Goal: Task Accomplishment & Management: Use online tool/utility

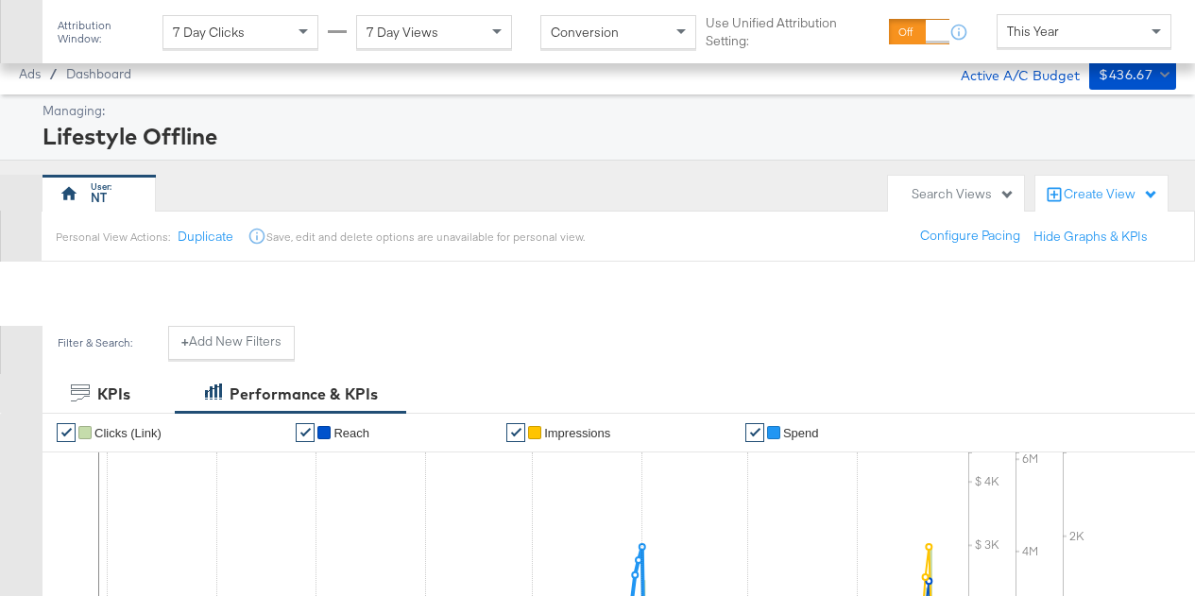
scroll to position [774, 0]
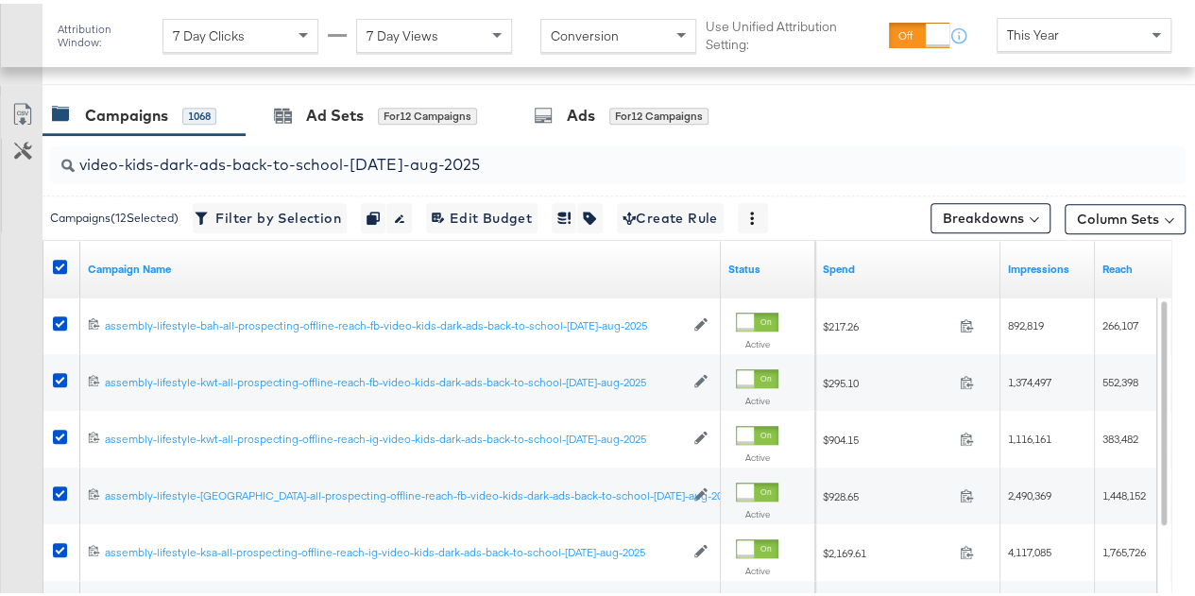
click at [336, 155] on input "video-kids-dark-ads-back-to-school-jul-aug-2025" at bounding box center [580, 153] width 1011 height 37
paste input "aug-2025-branding"
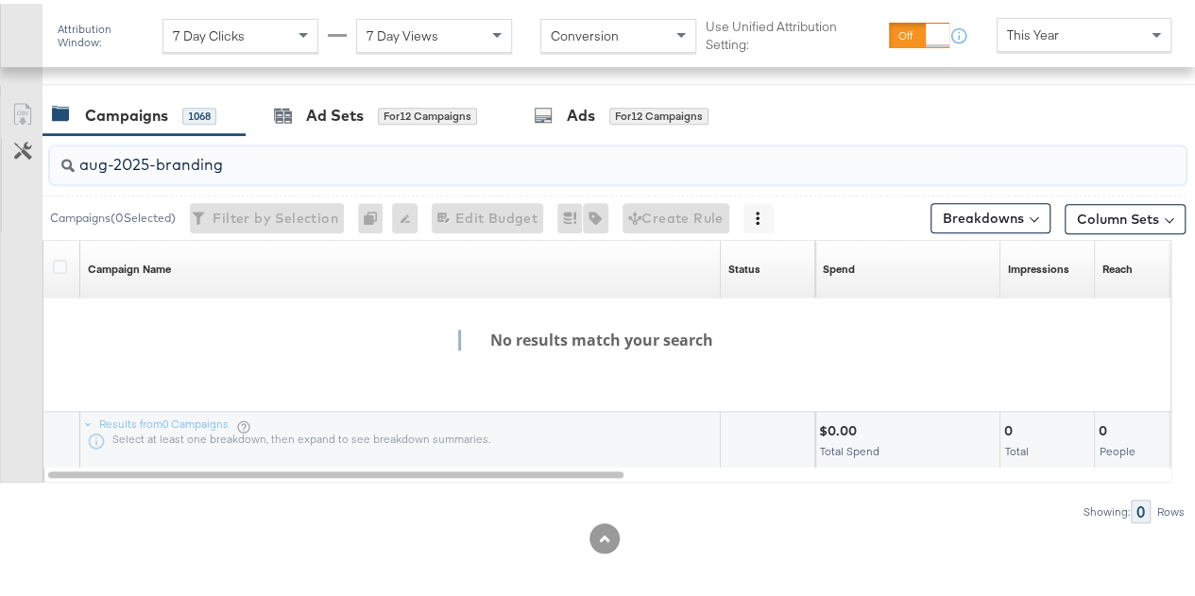
type input "aug-2025-branding"
click at [7, 299] on div "No results match your search" at bounding box center [592, 386] width 1185 height 186
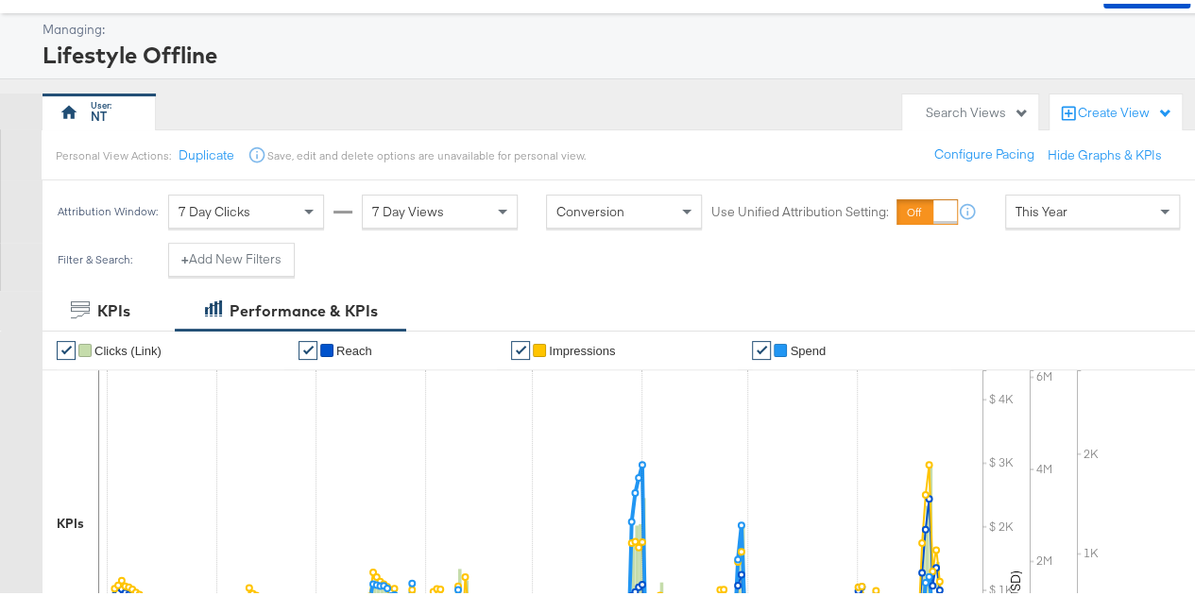
scroll to position [0, 0]
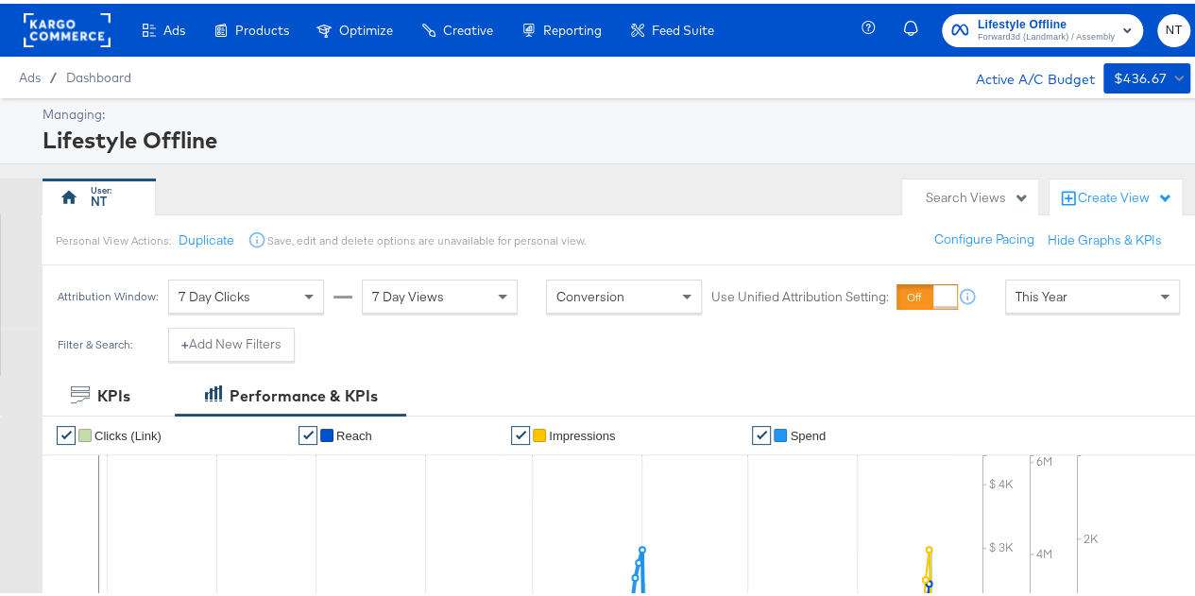
click at [1056, 16] on span "Lifestyle Offline" at bounding box center [1045, 21] width 137 height 20
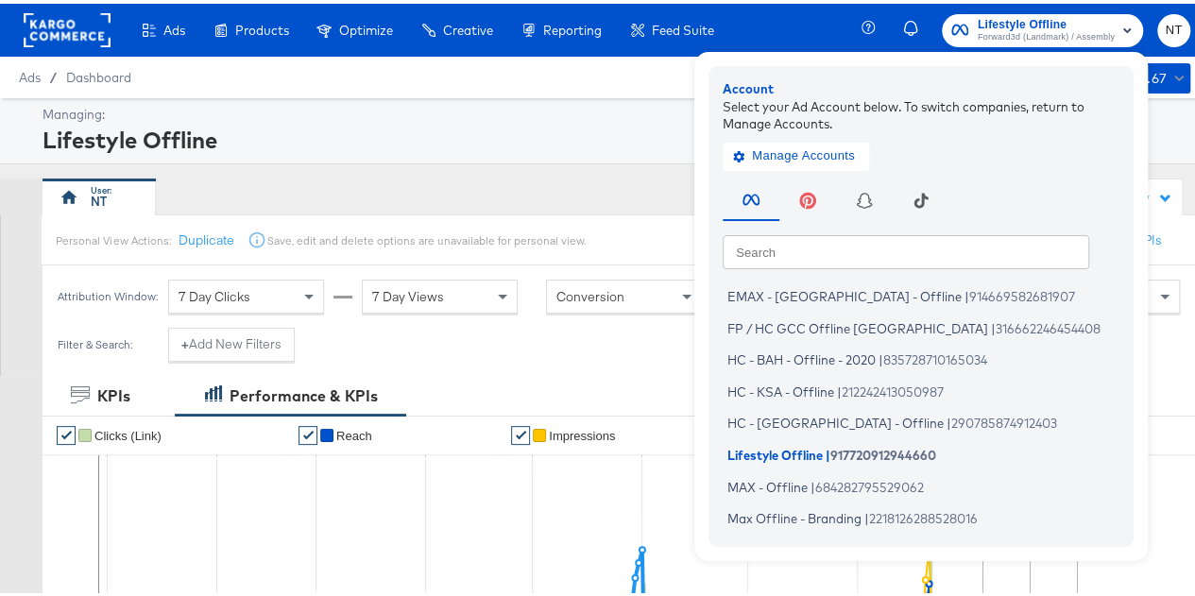
click at [835, 251] on input "text" at bounding box center [905, 247] width 366 height 34
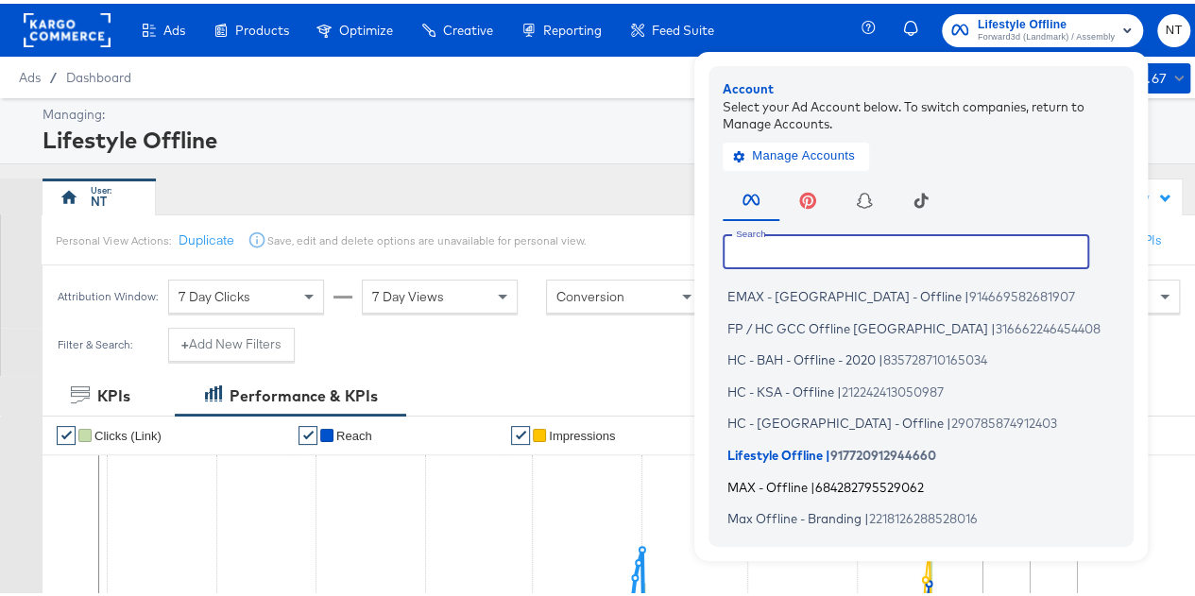
click at [773, 481] on span "MAX - Offline" at bounding box center [767, 482] width 80 height 15
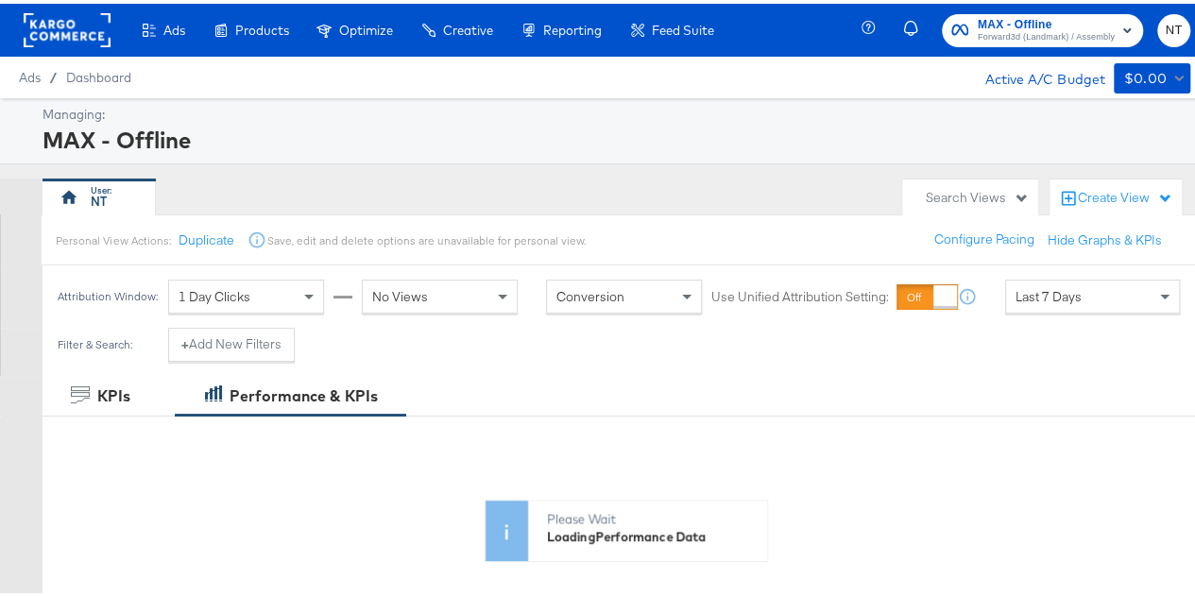
click at [1045, 28] on span "Forward3d (Landmark) / Assembly" at bounding box center [1045, 33] width 137 height 15
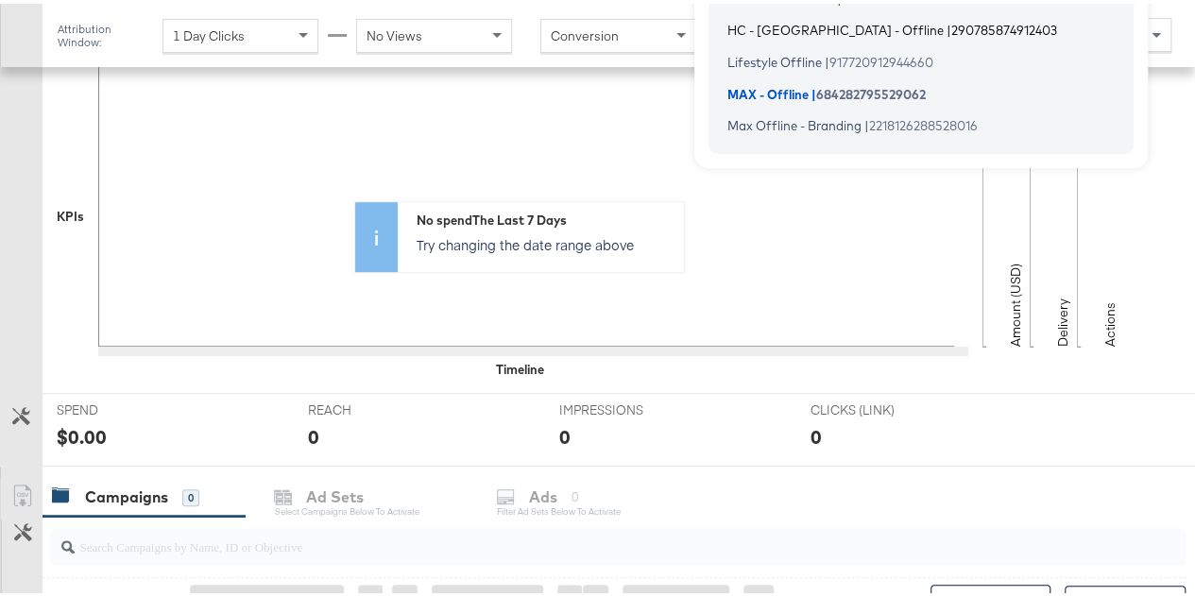
scroll to position [283, 0]
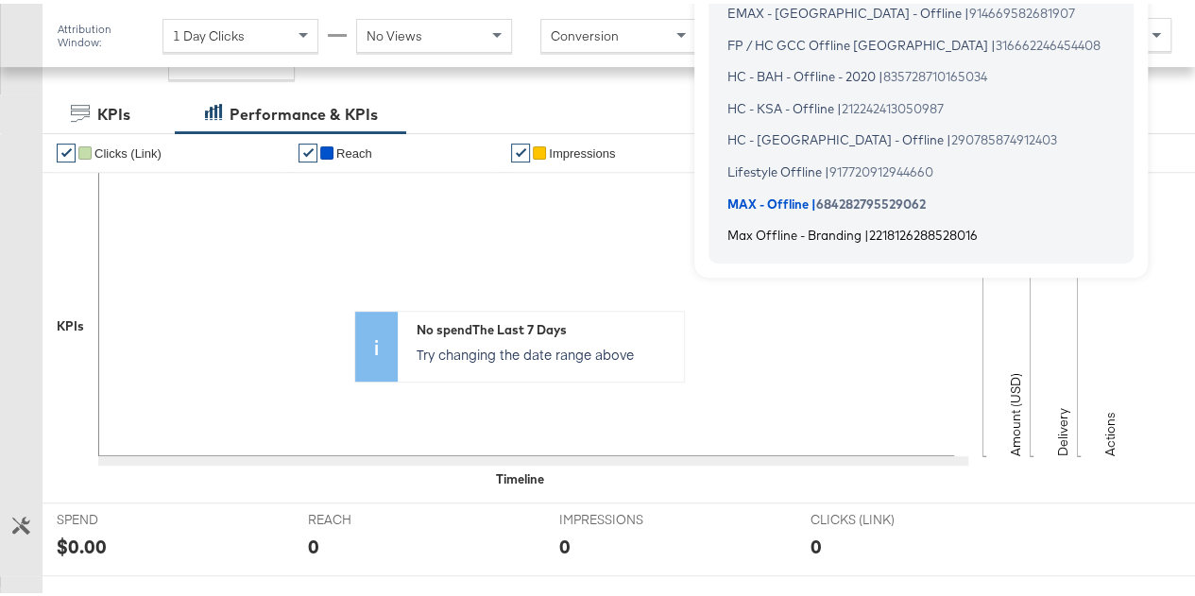
click at [869, 224] on span "2218126288528016" at bounding box center [923, 231] width 109 height 15
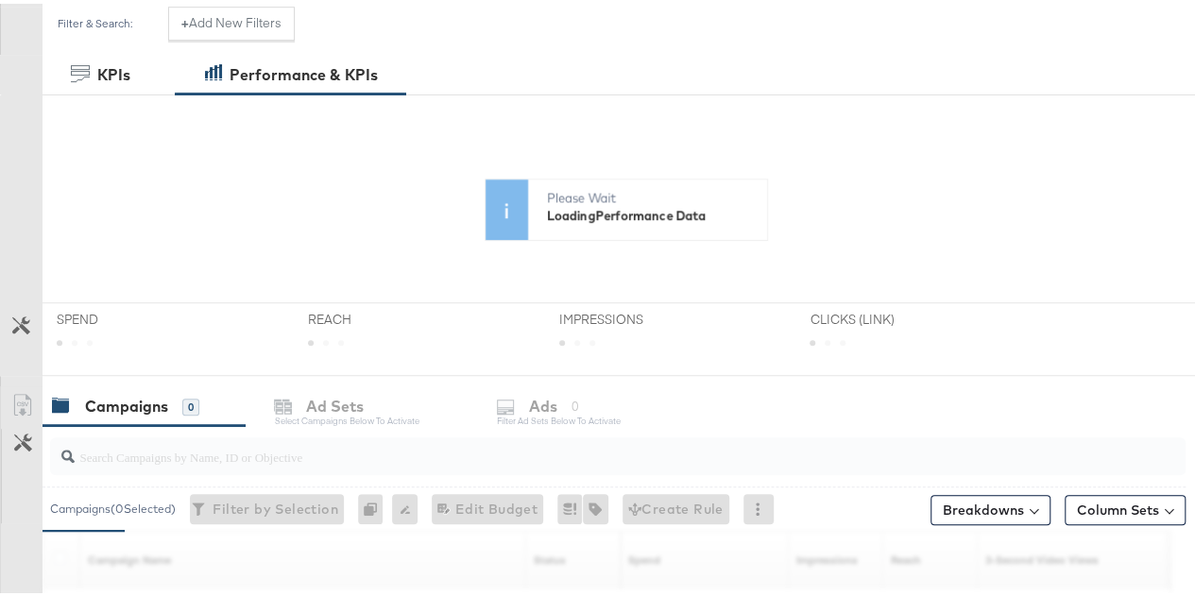
scroll to position [378, 0]
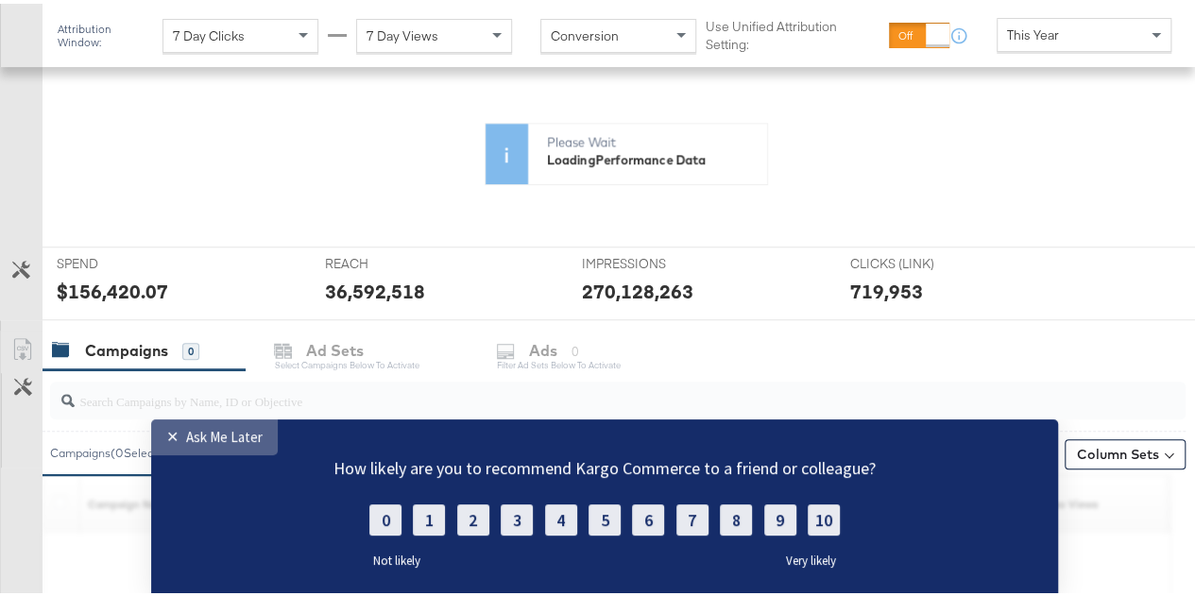
click at [181, 434] on div "✕" at bounding box center [176, 435] width 20 height 19
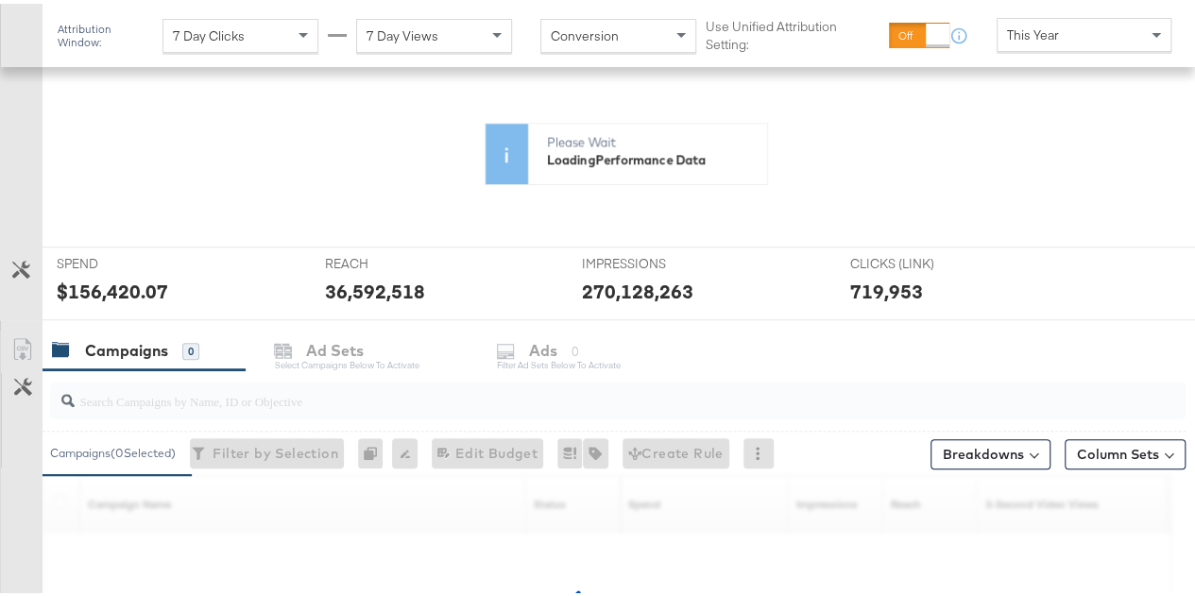
click at [195, 393] on input "search" at bounding box center [580, 389] width 1011 height 37
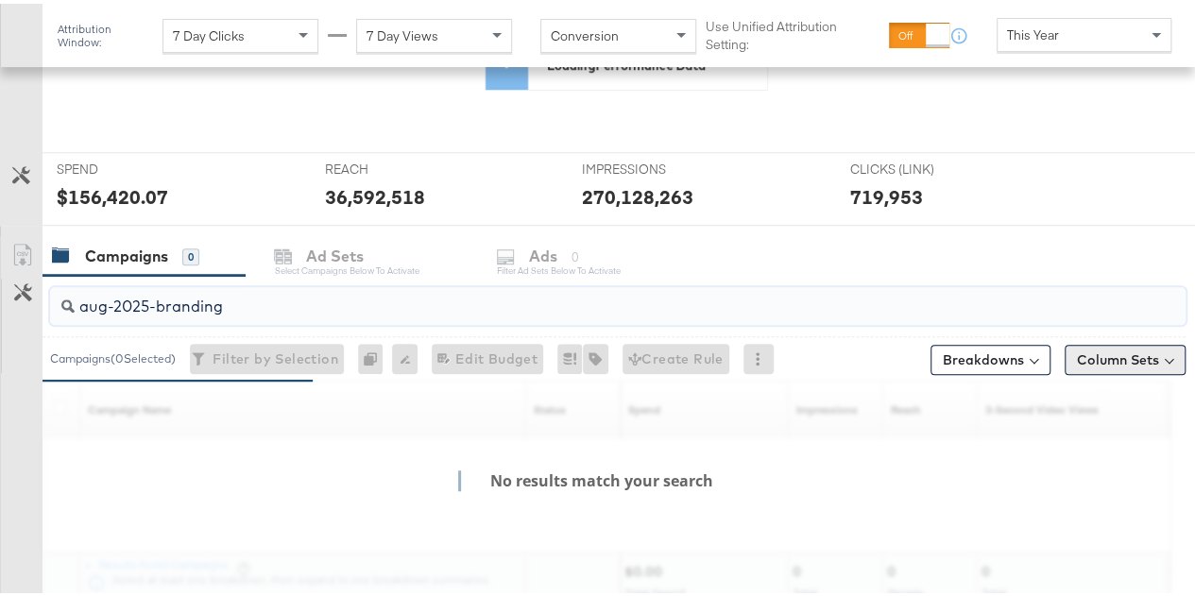
type input "aug-2025-branding"
click at [1113, 350] on button "Column Sets" at bounding box center [1124, 356] width 121 height 30
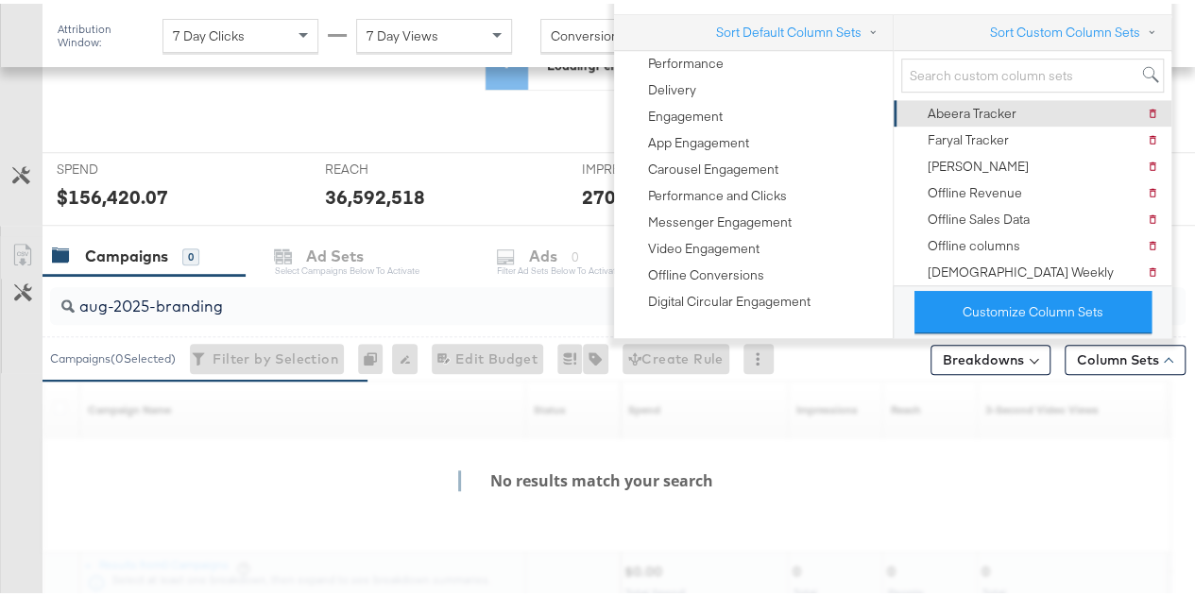
click at [1014, 111] on div "Abeera Tracker" at bounding box center [971, 110] width 89 height 18
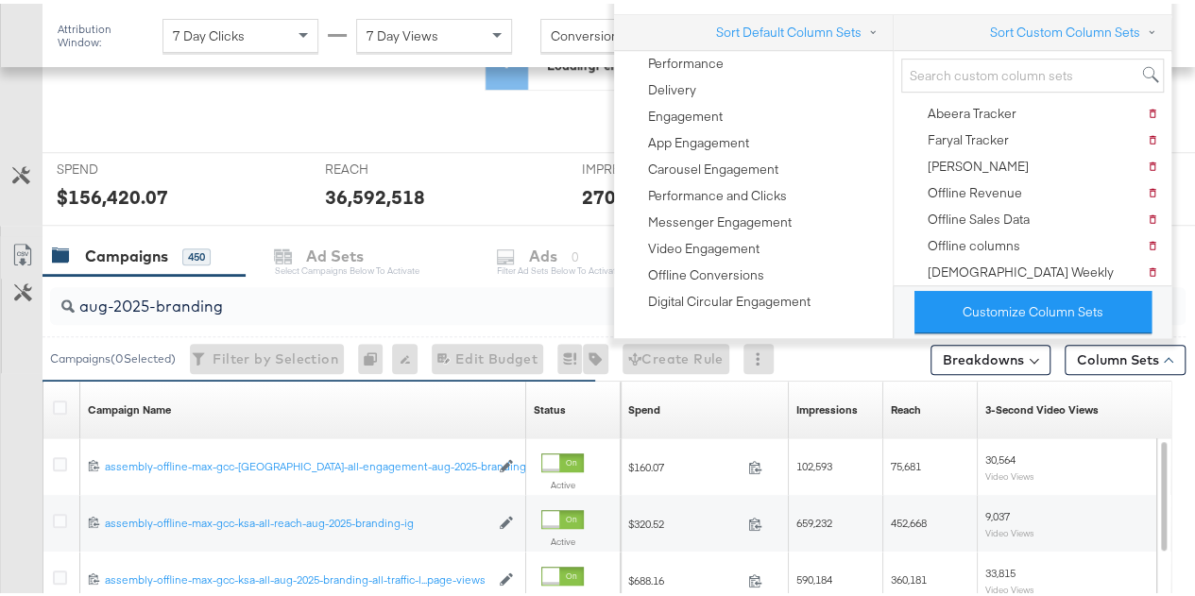
click at [18, 369] on div "Customize KPIs Export as CSV" at bounding box center [21, 567] width 42 height 671
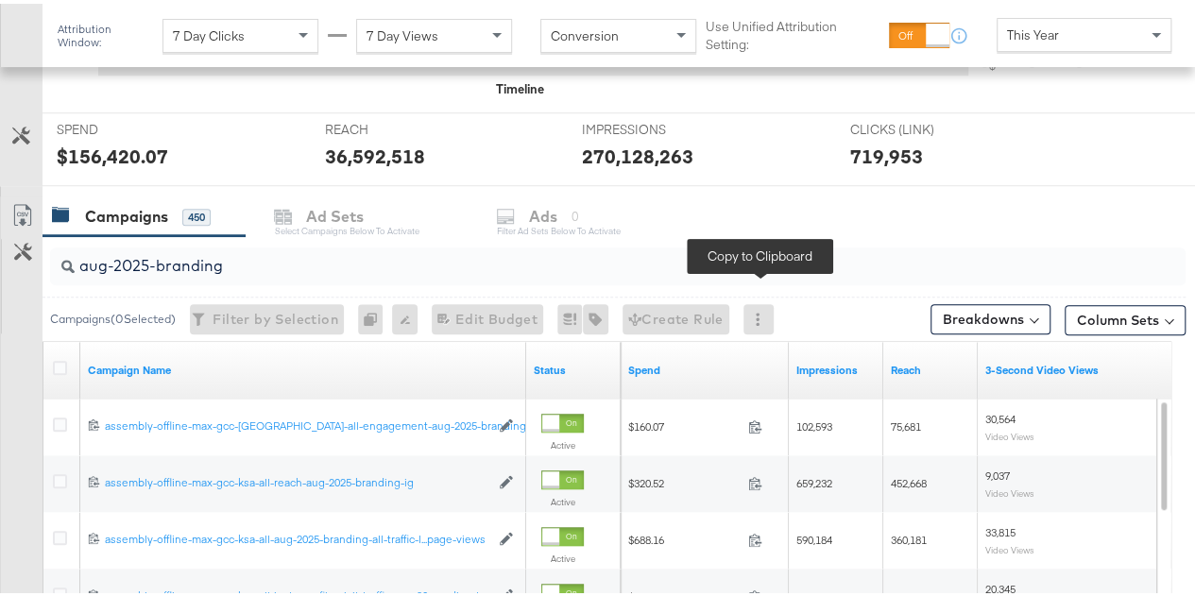
scroll to position [588, 0]
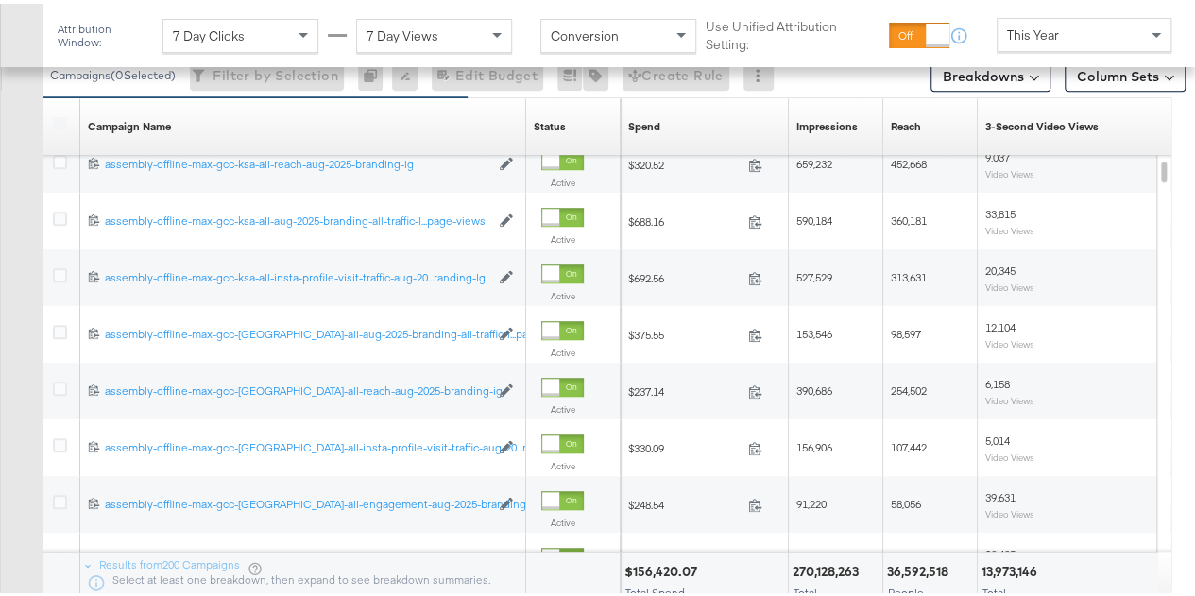
scroll to position [378, 0]
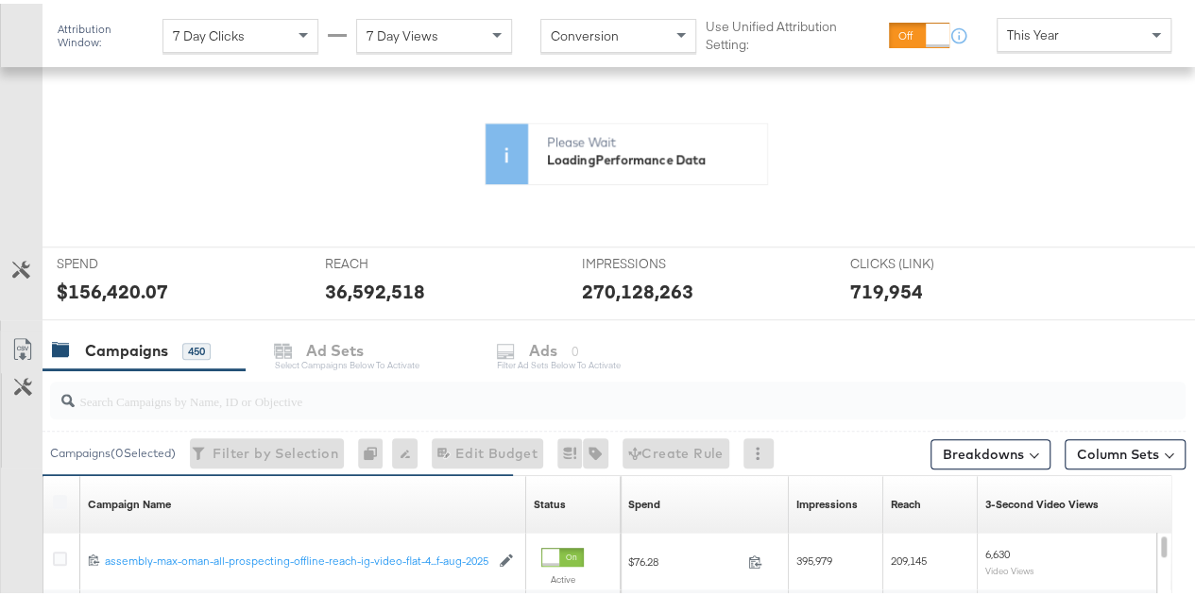
click at [300, 388] on input "search" at bounding box center [580, 389] width 1011 height 37
paste input "aug-2025-branding"
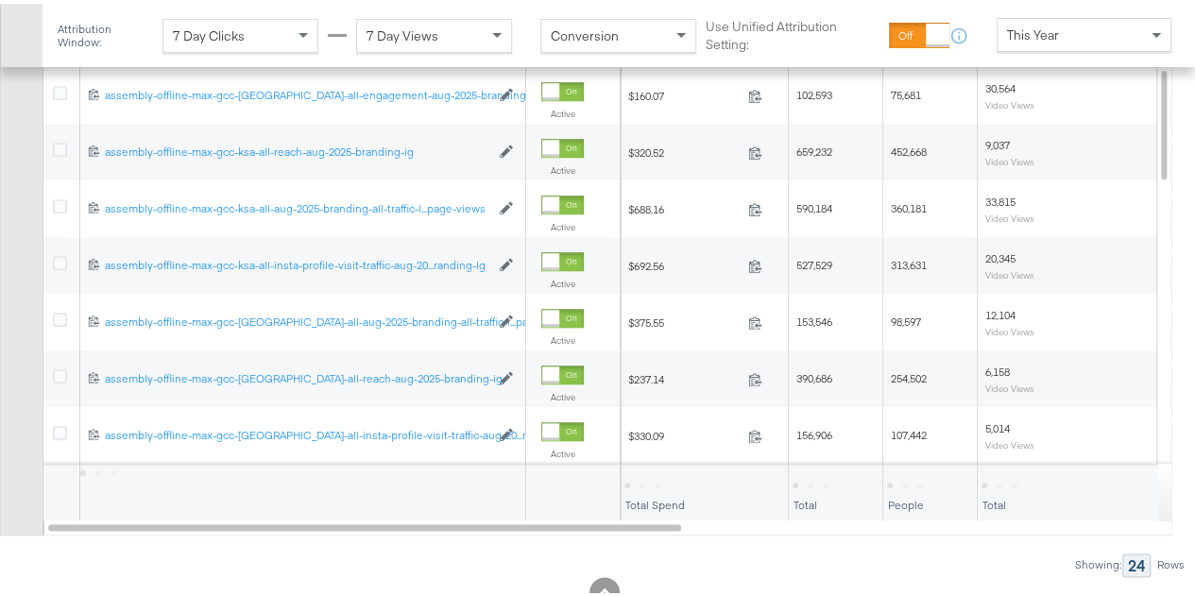
scroll to position [850, 0]
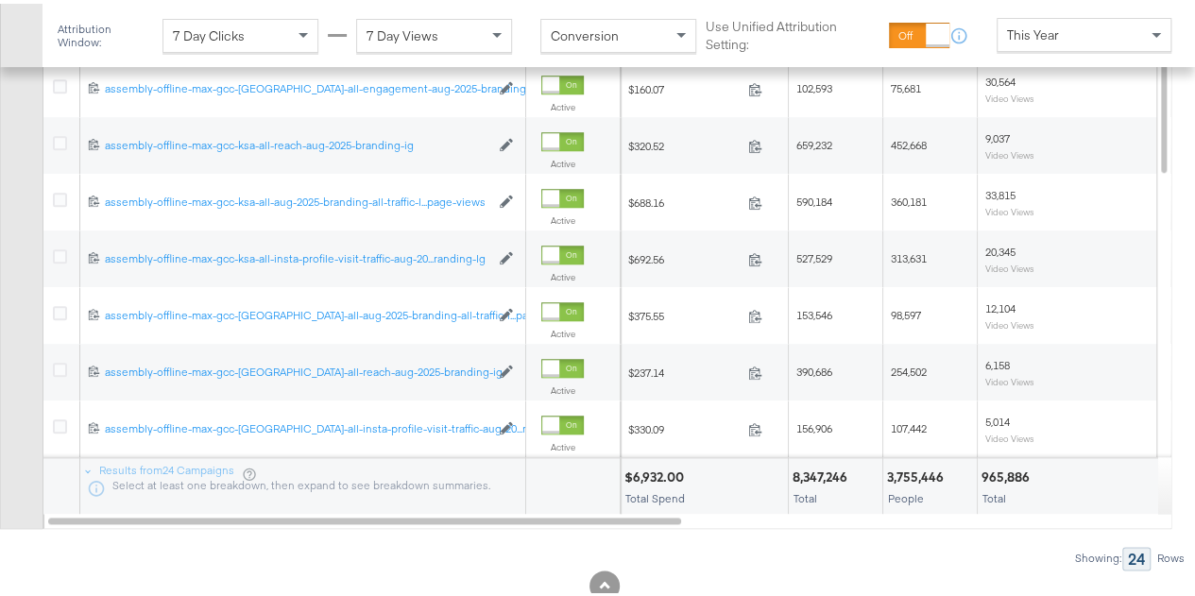
type input "aug-2025-branding"
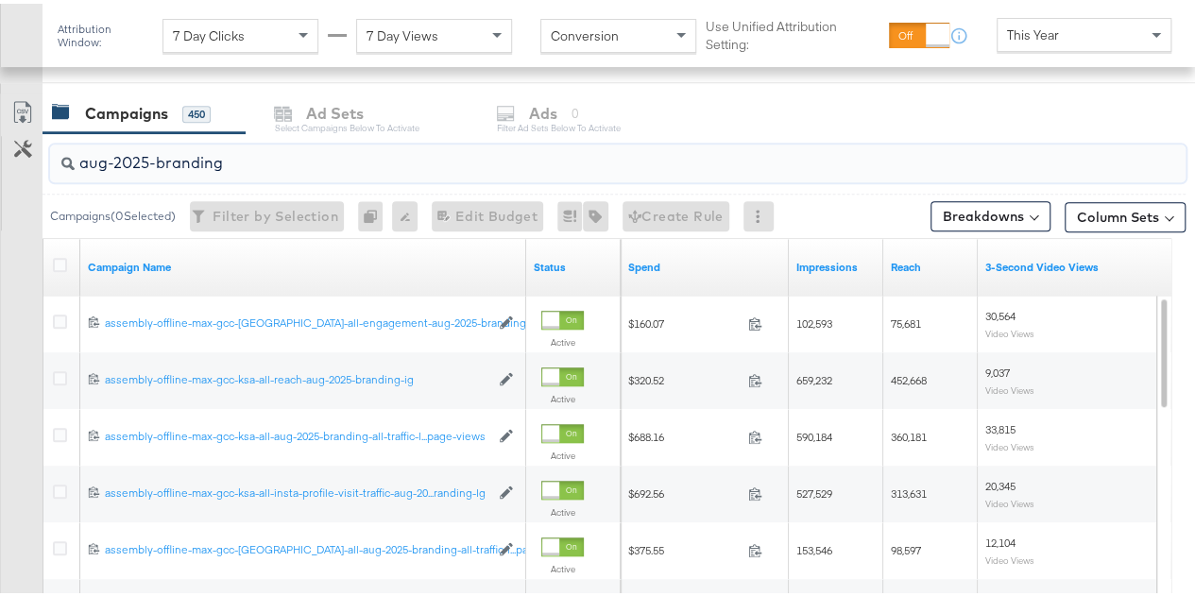
scroll to position [538, 0]
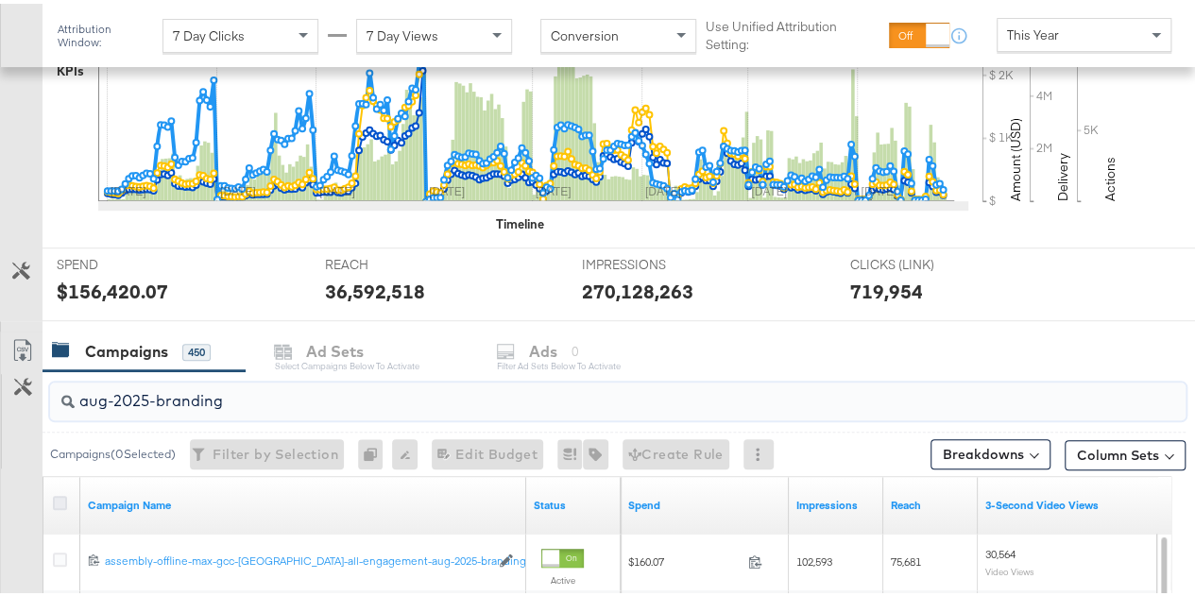
click at [61, 492] on icon at bounding box center [60, 499] width 14 height 14
click at [0, 0] on input "checkbox" at bounding box center [0, 0] width 0 height 0
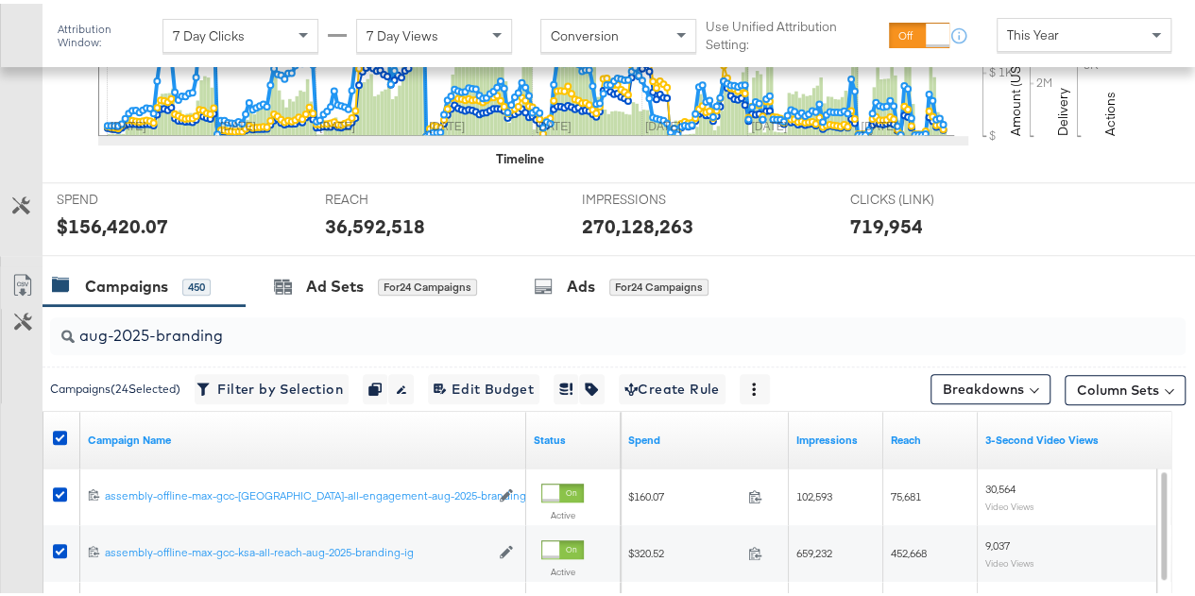
scroll to position [633, 0]
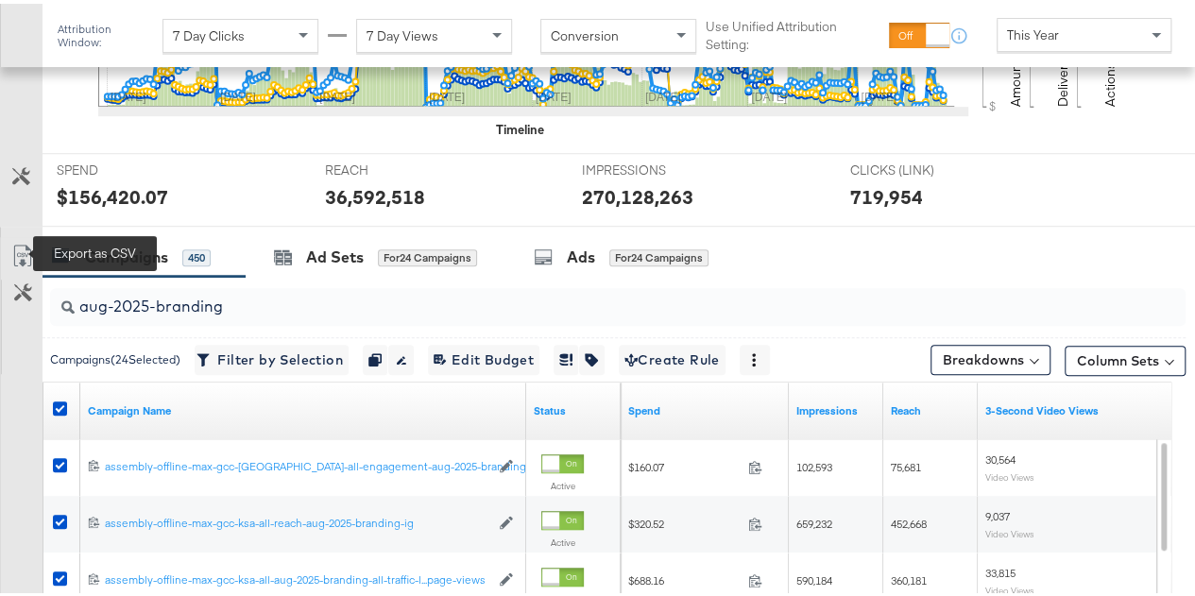
click at [15, 243] on icon at bounding box center [22, 252] width 23 height 23
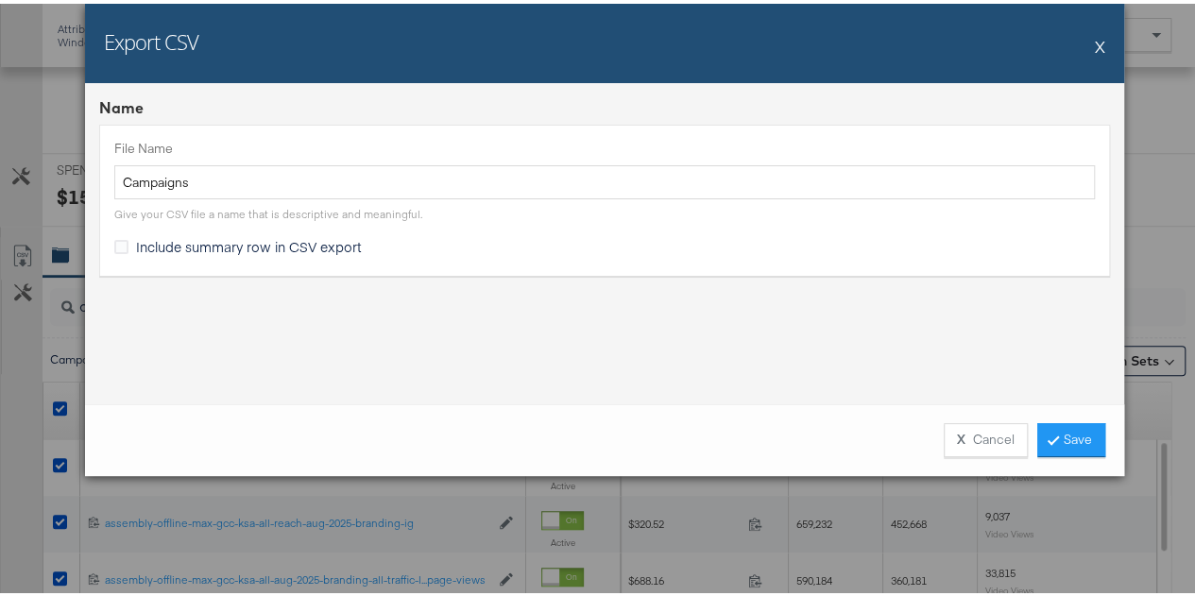
click at [1085, 33] on div "Export CSV X" at bounding box center [604, 39] width 1039 height 79
click at [1096, 31] on button "X" at bounding box center [1100, 43] width 10 height 38
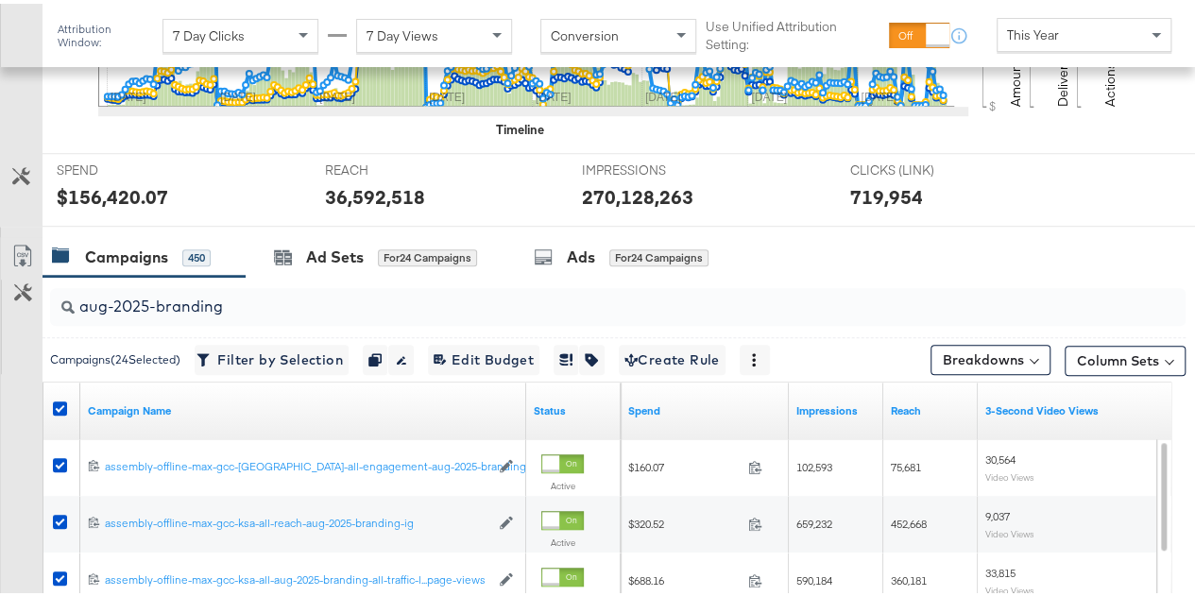
click at [960, 371] on div "Breakdowns" at bounding box center [990, 356] width 120 height 44
click at [984, 350] on button "Breakdowns" at bounding box center [990, 356] width 120 height 30
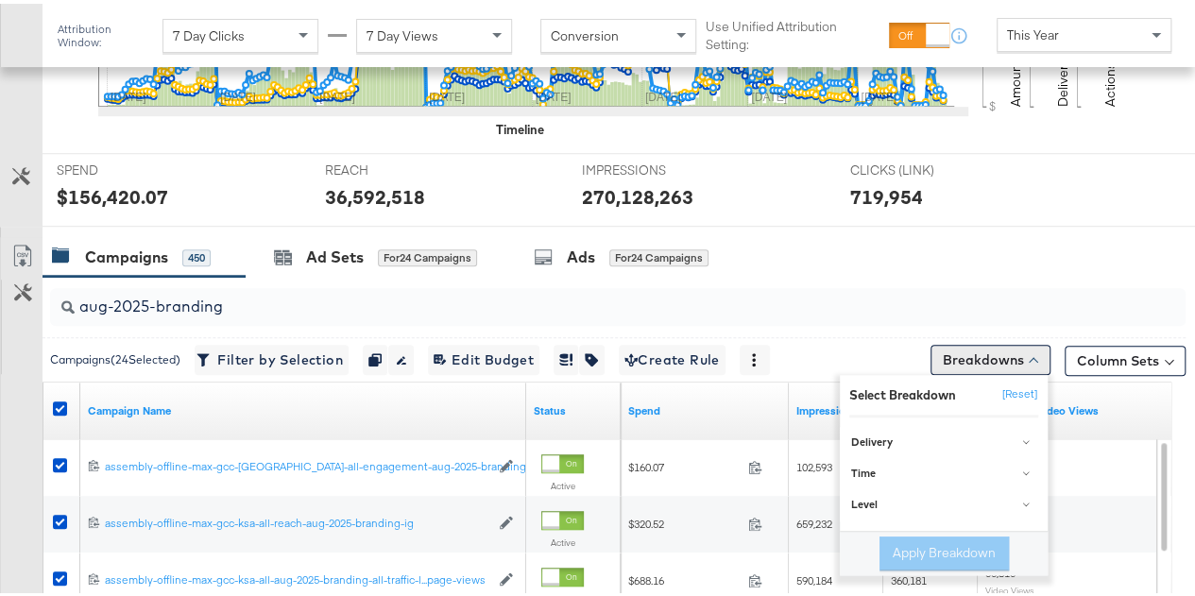
click at [1014, 341] on button "Breakdowns" at bounding box center [990, 356] width 120 height 30
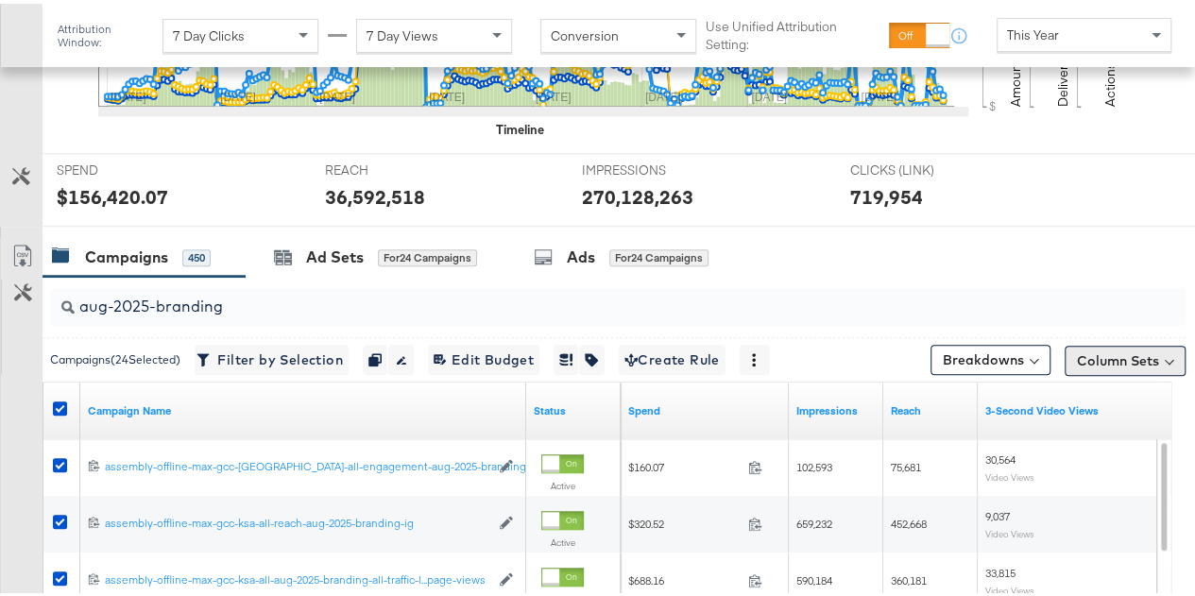
click at [1126, 356] on button "Column Sets" at bounding box center [1124, 357] width 121 height 30
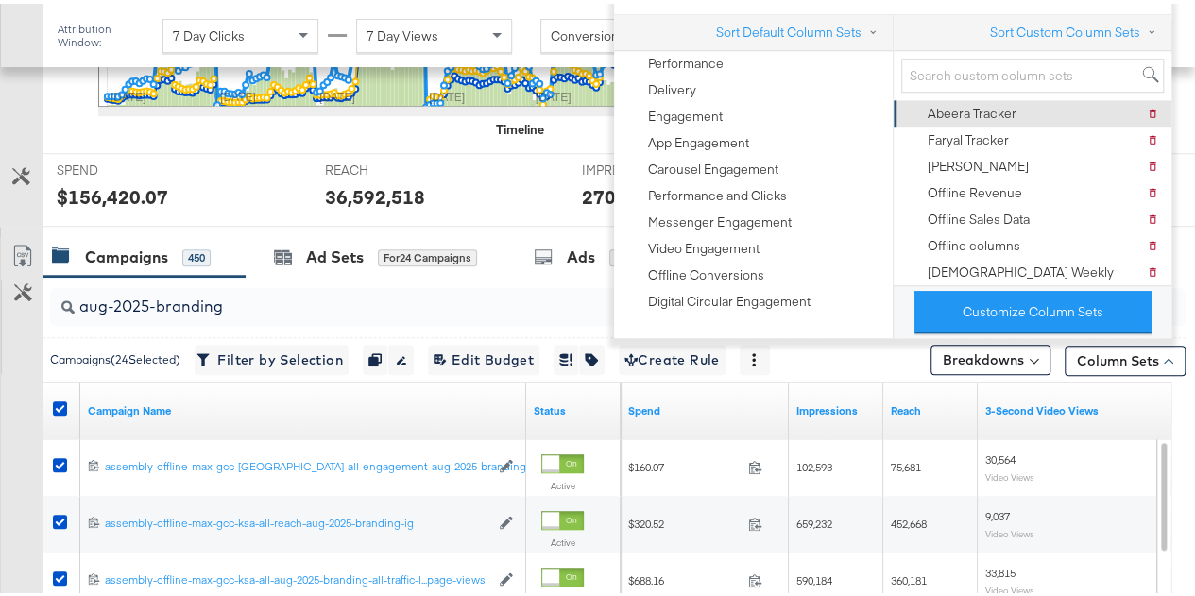
click at [999, 103] on div "Abeera Tracker" at bounding box center [971, 110] width 89 height 18
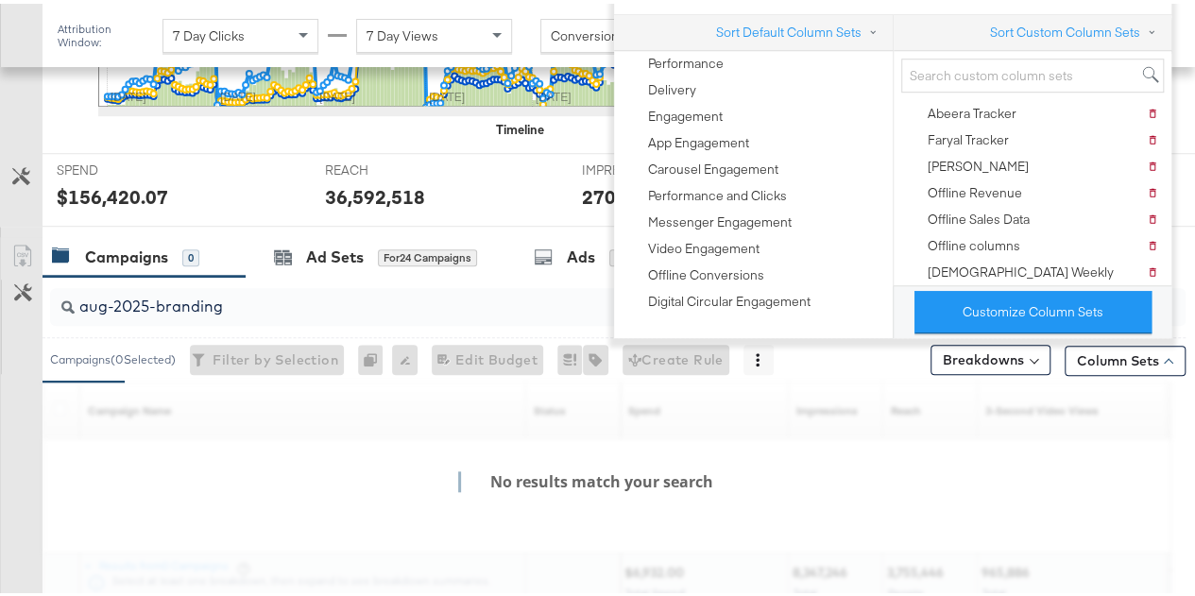
click at [1, 339] on div "Customize KPIs" at bounding box center [22, 323] width 42 height 94
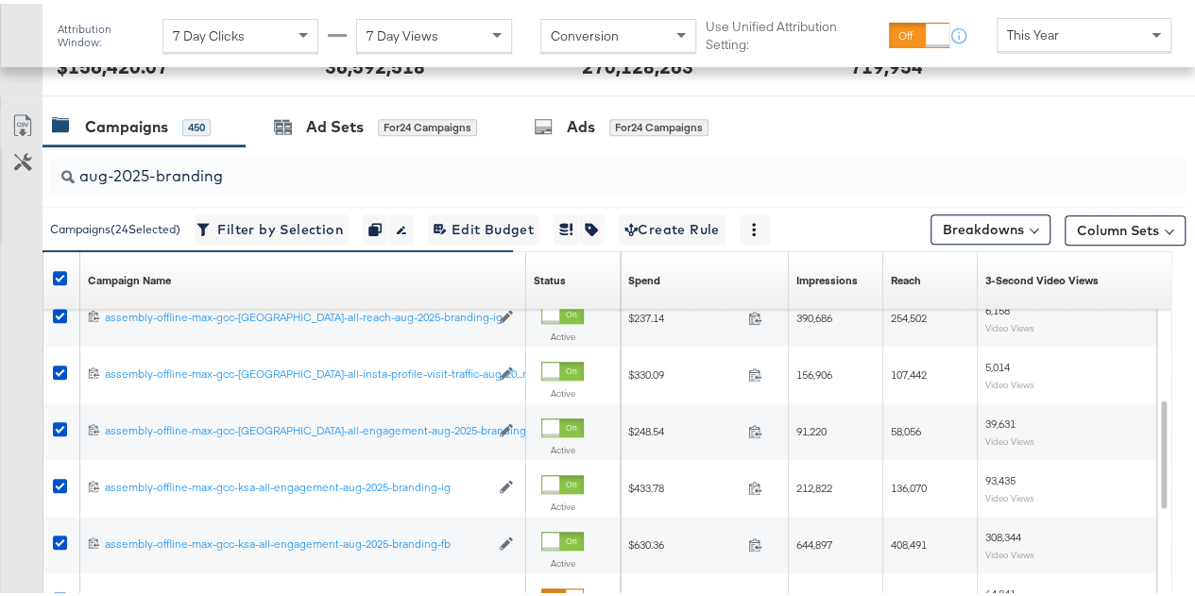
scroll to position [683, 0]
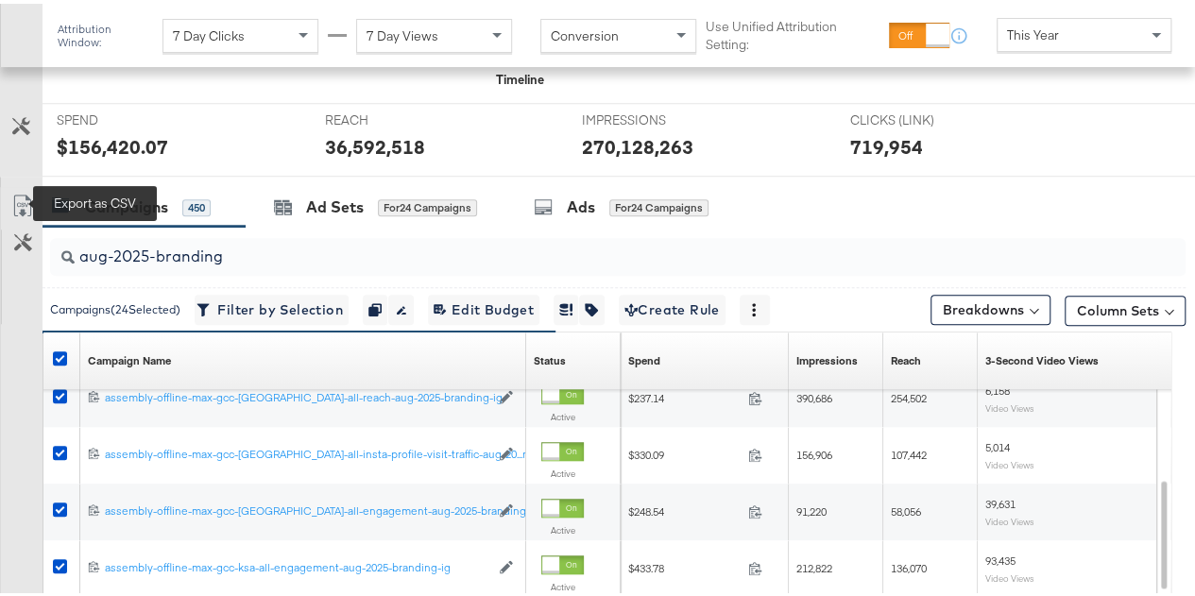
click at [13, 206] on icon at bounding box center [22, 202] width 23 height 23
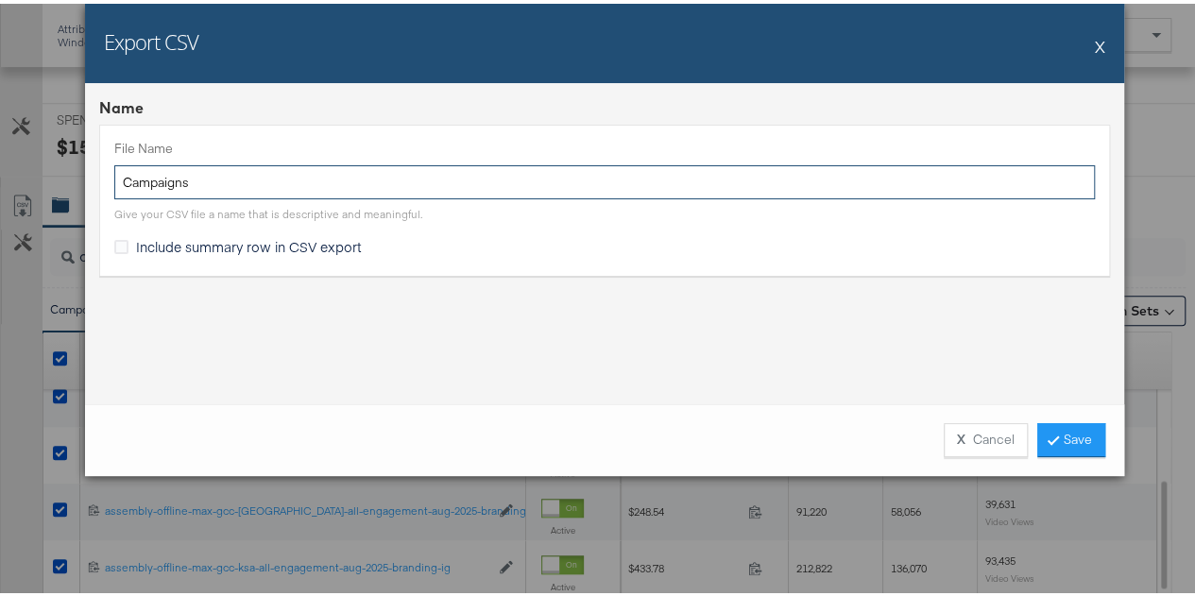
click at [306, 173] on input "Campaigns" at bounding box center [604, 178] width 980 height 35
paste input "aug-2025-branding"
type input "aug-2025-branding"
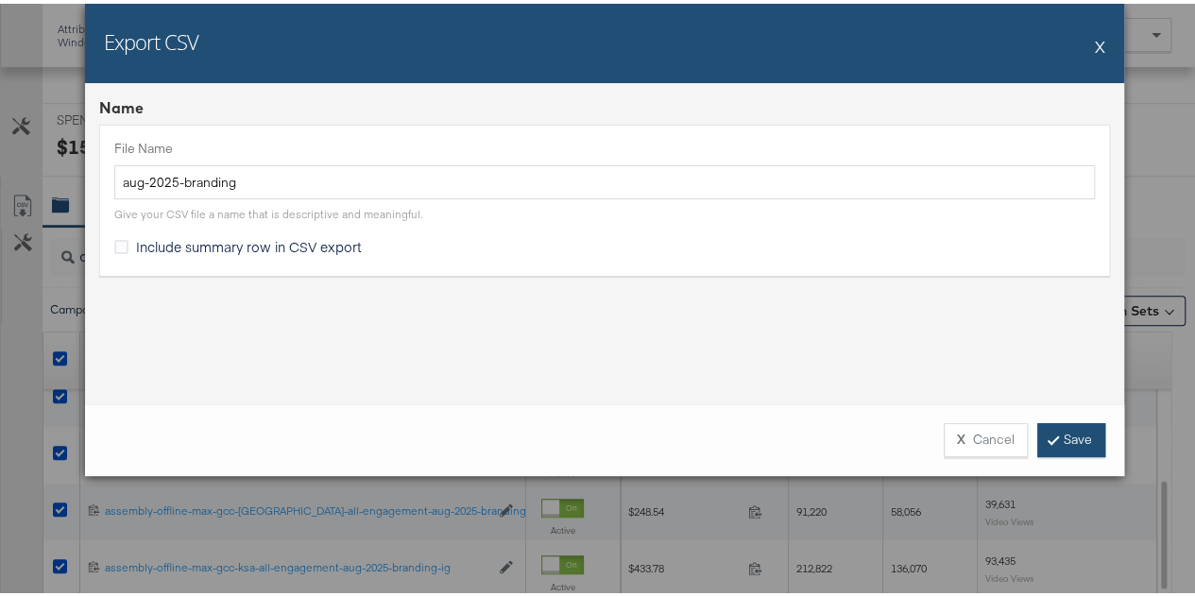
click at [1050, 430] on link "Save" at bounding box center [1071, 436] width 68 height 34
